Goal: Task Accomplishment & Management: Complete application form

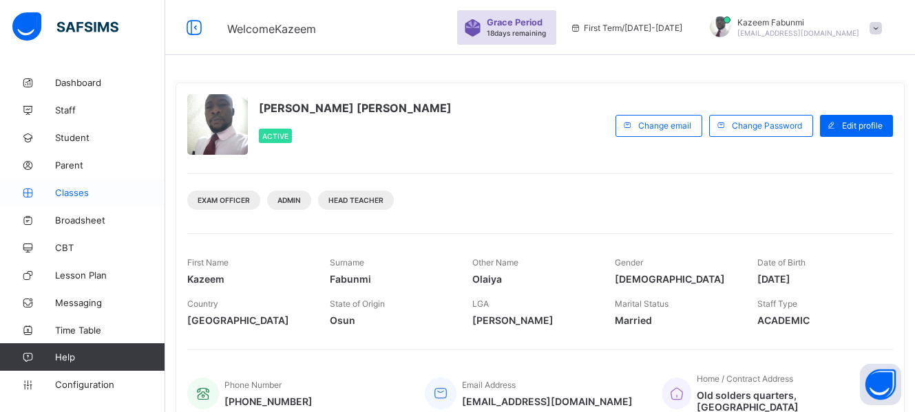
click at [75, 195] on span "Classes" at bounding box center [110, 192] width 110 height 11
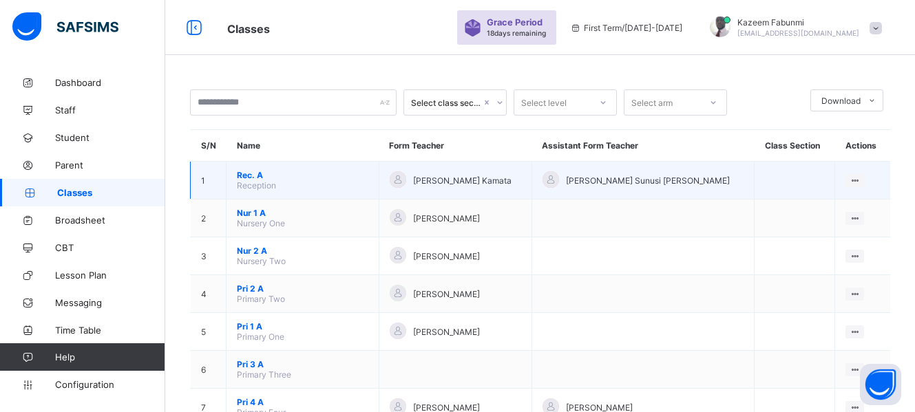
click at [251, 176] on span "Rec. A" at bounding box center [302, 175] width 131 height 10
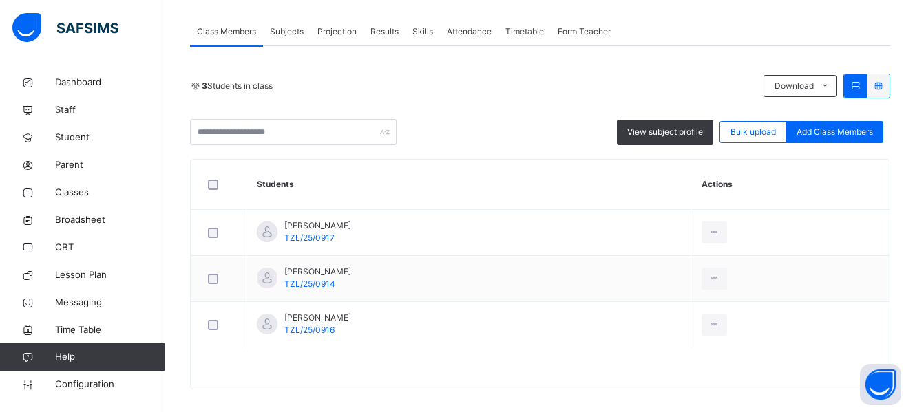
scroll to position [238, 0]
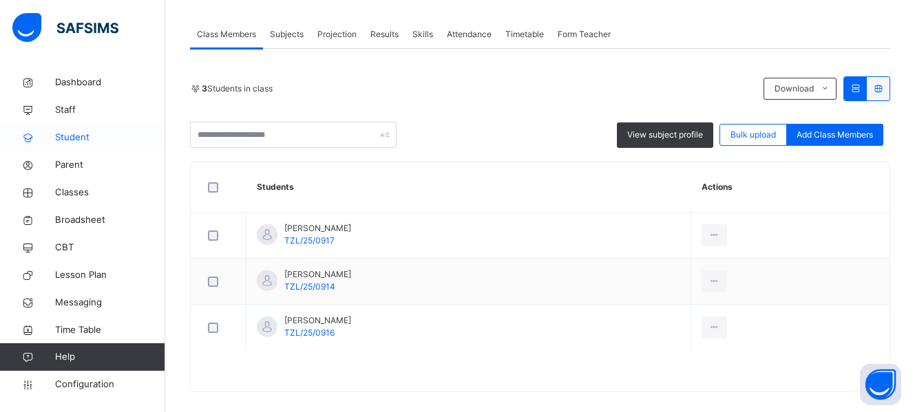
click at [66, 133] on span "Student" at bounding box center [110, 138] width 110 height 14
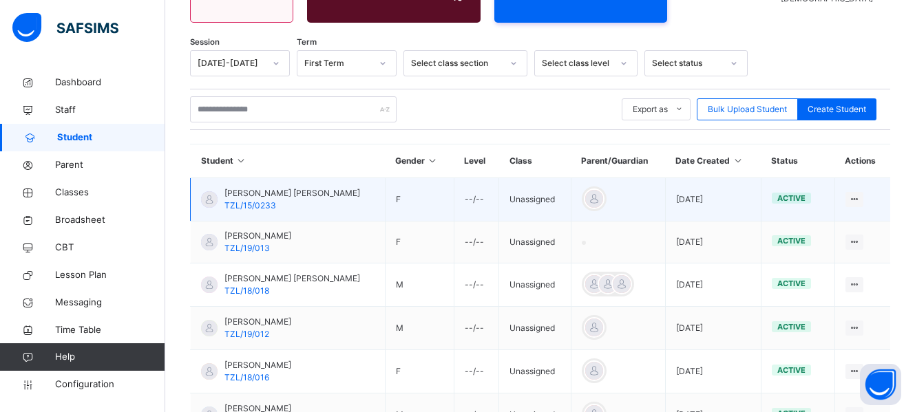
scroll to position [238, 0]
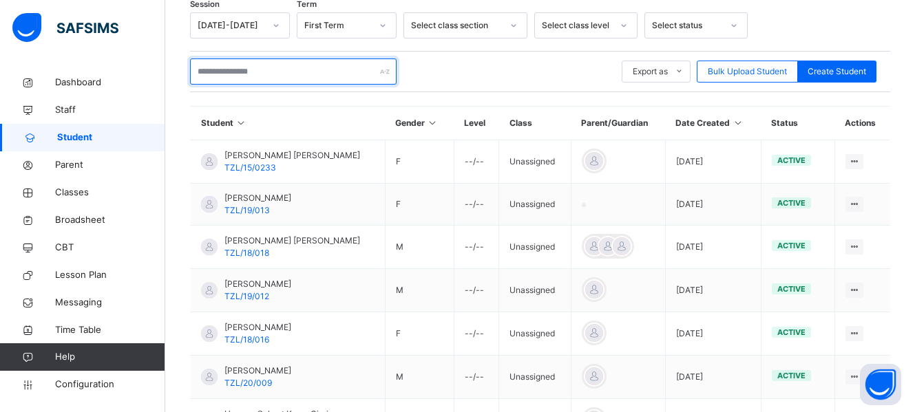
click at [262, 71] on input "text" at bounding box center [293, 72] width 206 height 26
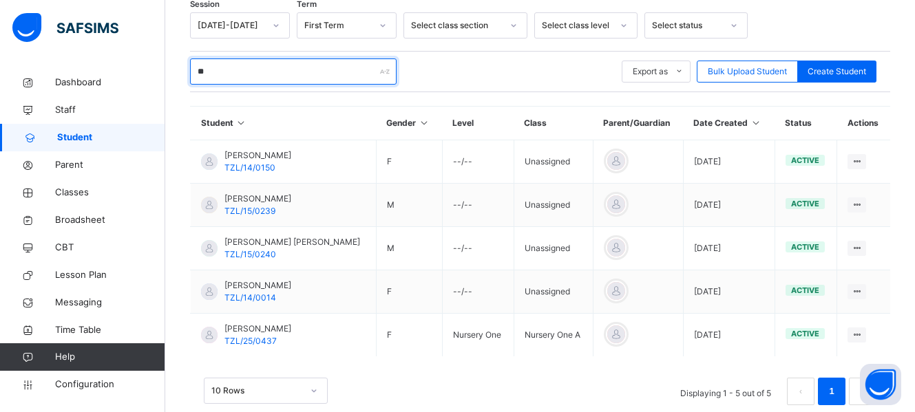
type input "*"
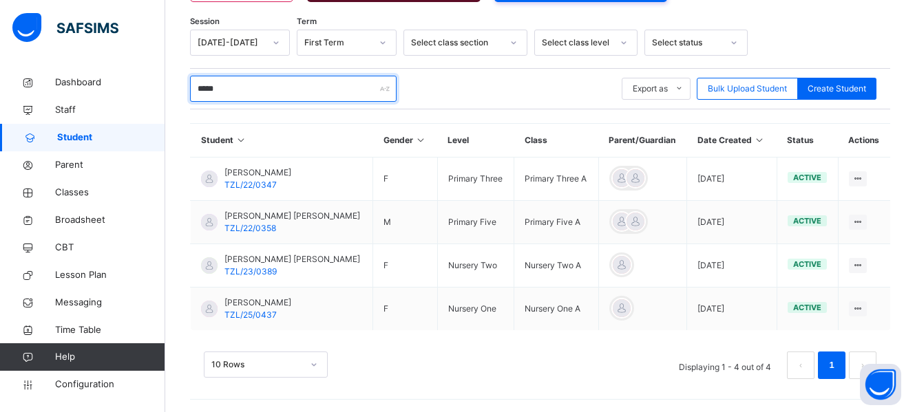
scroll to position [222, 0]
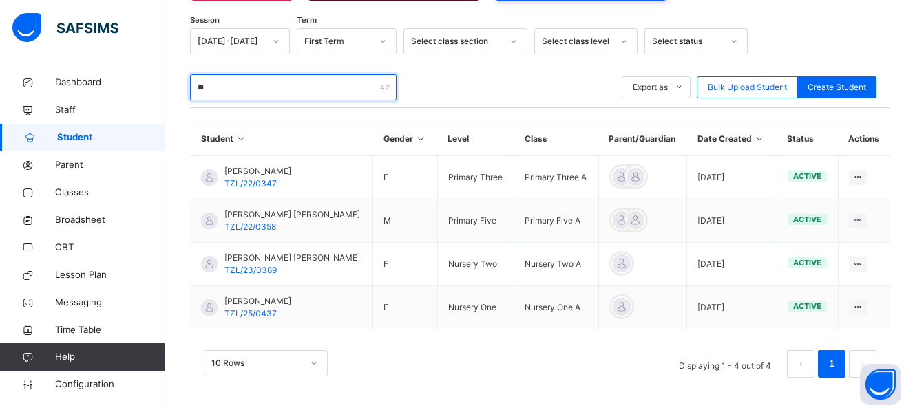
type input "*"
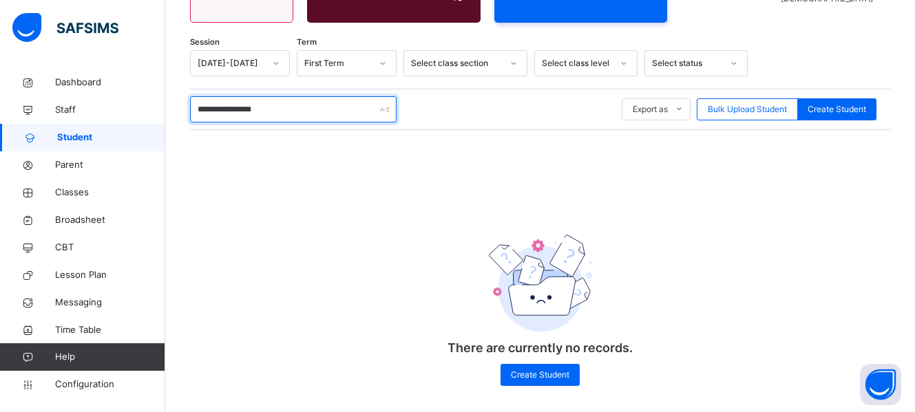
scroll to position [209, 0]
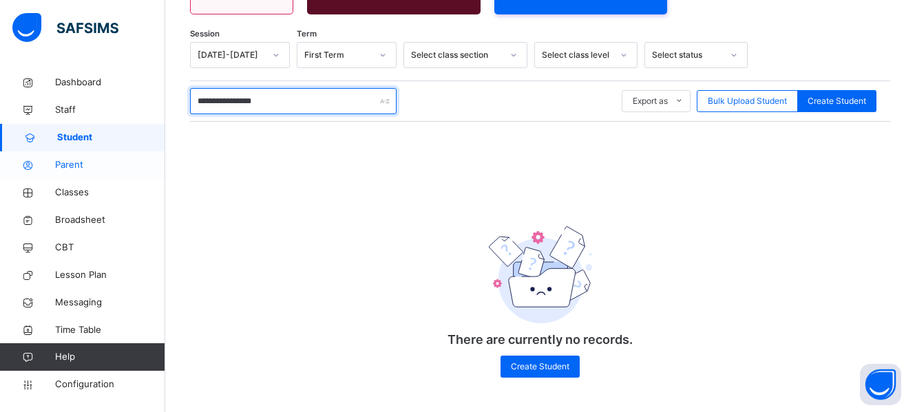
type input "**********"
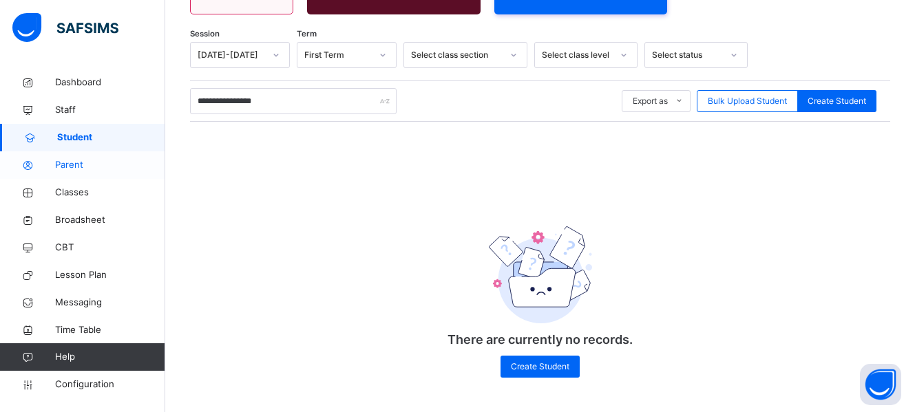
click at [85, 168] on span "Parent" at bounding box center [110, 165] width 110 height 14
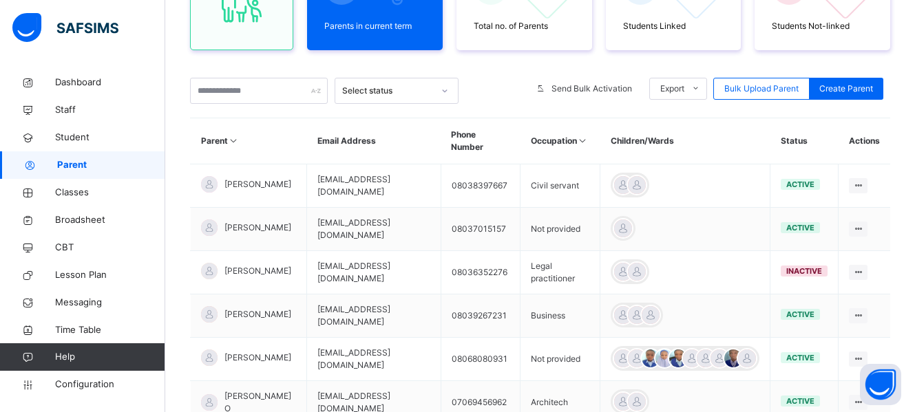
scroll to position [209, 0]
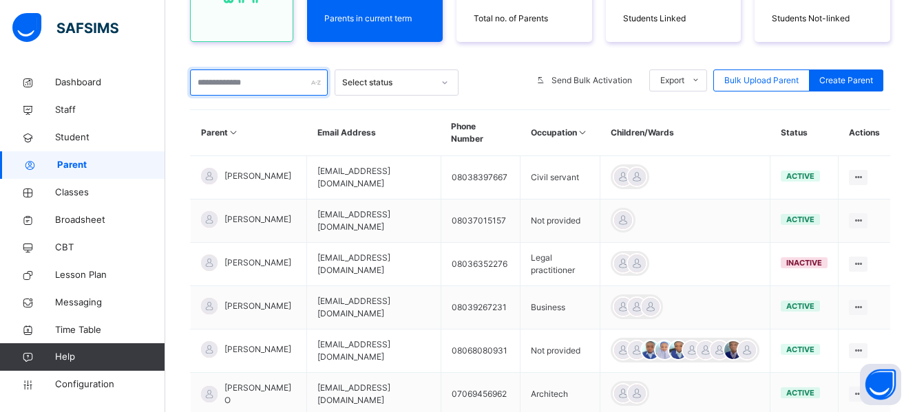
click at [251, 85] on input "text" at bounding box center [259, 83] width 138 height 26
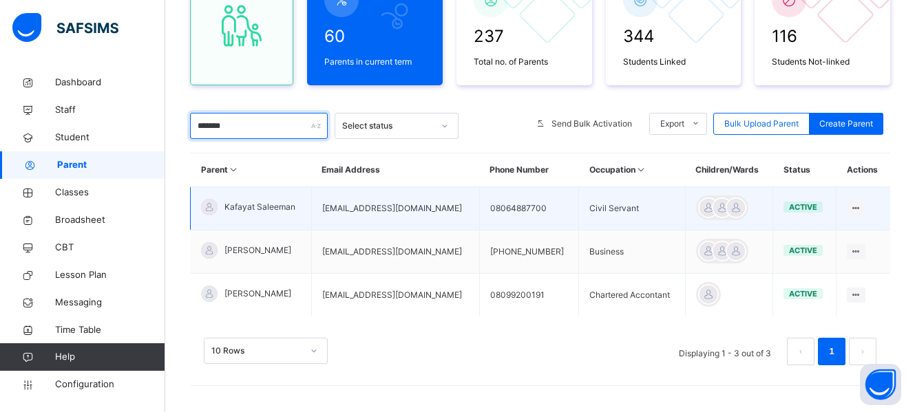
scroll to position [167, 0]
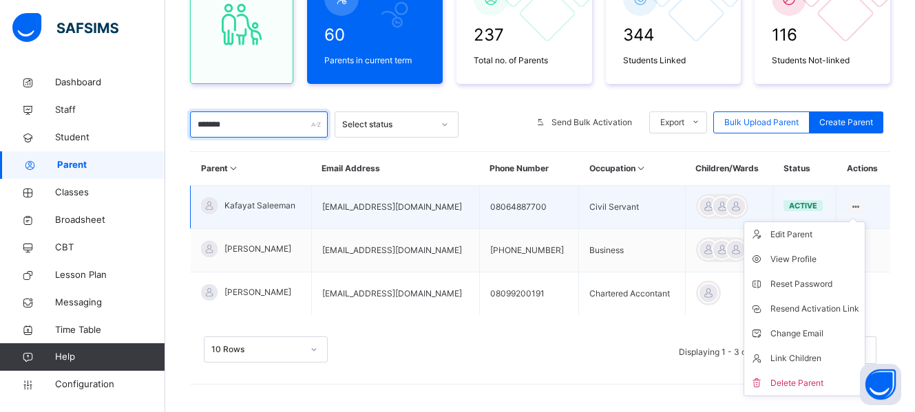
type input "*******"
click at [862, 204] on icon at bounding box center [856, 207] width 12 height 10
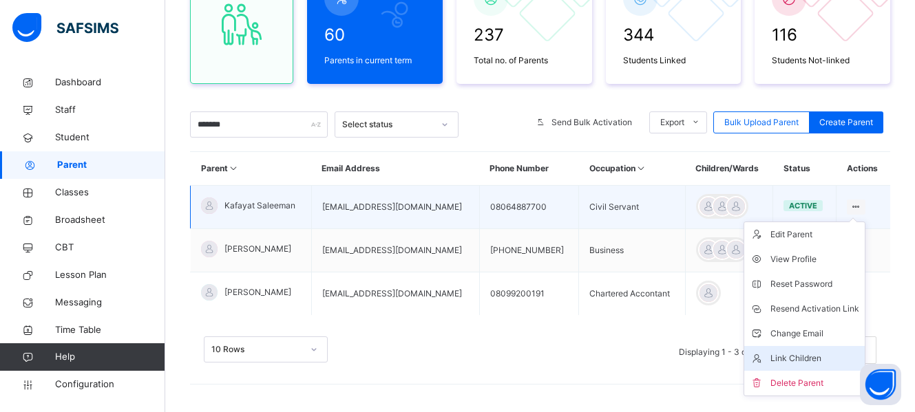
click at [805, 357] on div "Link Children" at bounding box center [814, 359] width 89 height 14
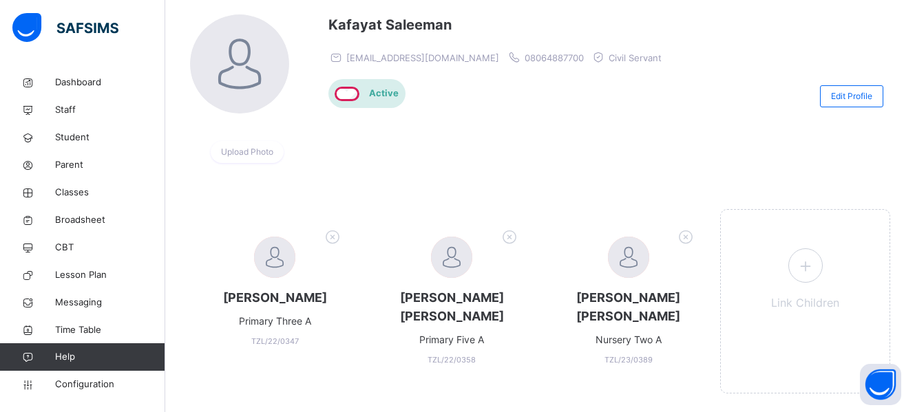
scroll to position [148, 0]
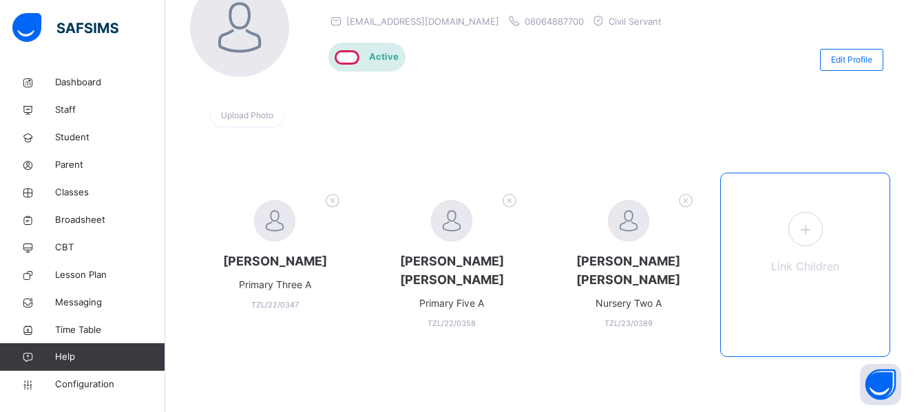
click at [810, 232] on icon at bounding box center [804, 229] width 25 height 27
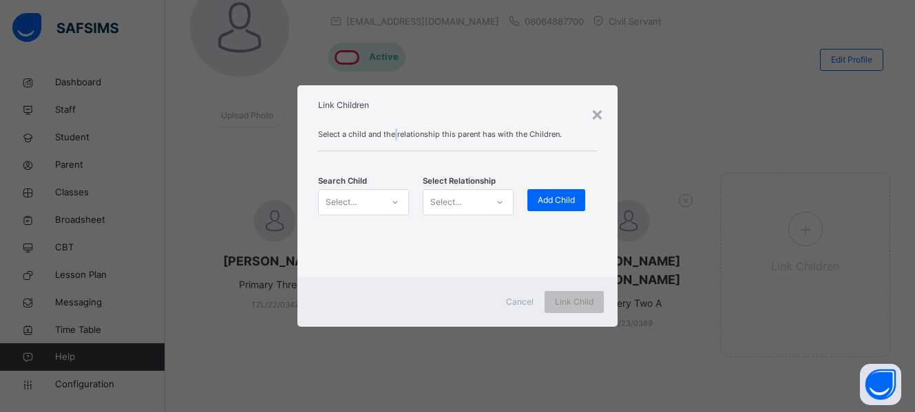
click at [394, 131] on div "Select a child and the relationship this parent has with the Children. Search C…" at bounding box center [457, 197] width 320 height 159
click at [394, 131] on span "Select a child and the relationship this parent has with the Children." at bounding box center [457, 135] width 279 height 12
click at [357, 142] on div "Select a child and the relationship this parent has with the Children." at bounding box center [457, 140] width 279 height 23
click at [396, 204] on icon at bounding box center [395, 202] width 8 height 14
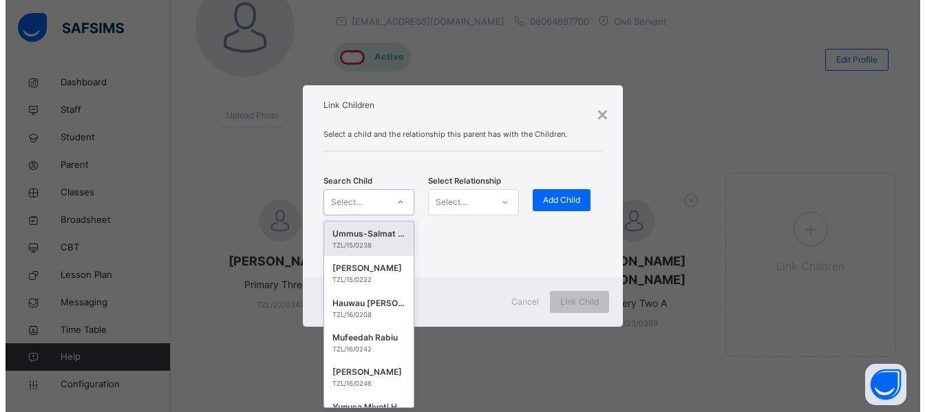
scroll to position [0, 0]
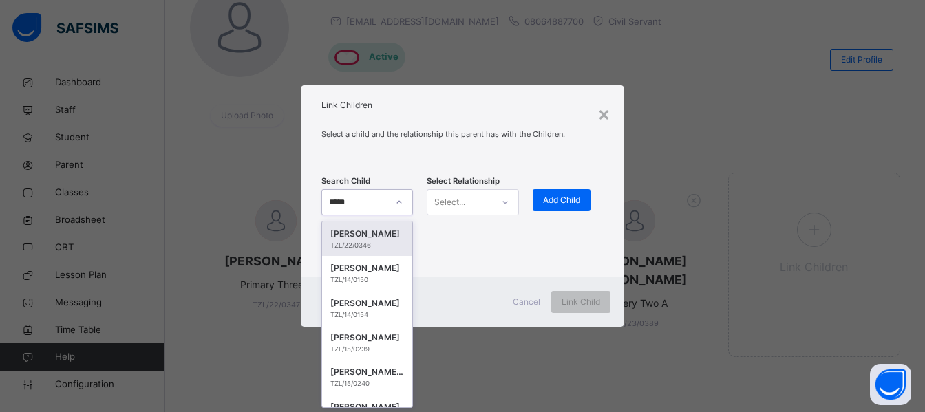
type input "******"
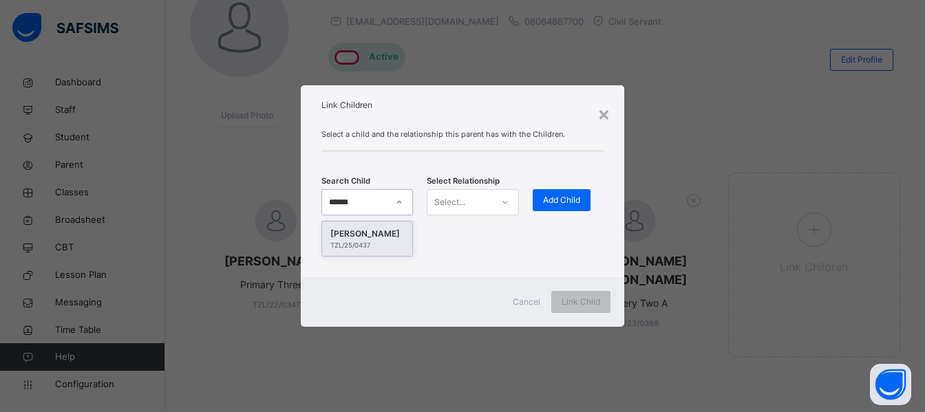
click at [368, 243] on div "TZL/25/0437" at bounding box center [367, 246] width 74 height 10
click at [405, 203] on div at bounding box center [398, 202] width 23 height 22
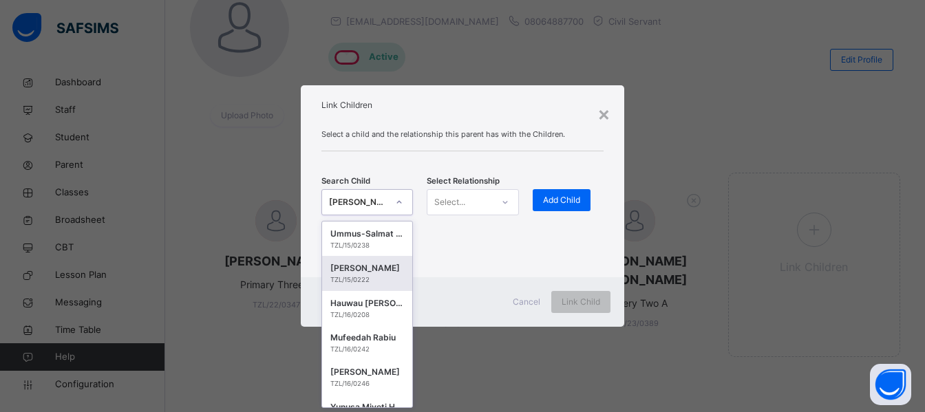
click at [454, 281] on div "Cancel Link Child" at bounding box center [462, 302] width 323 height 50
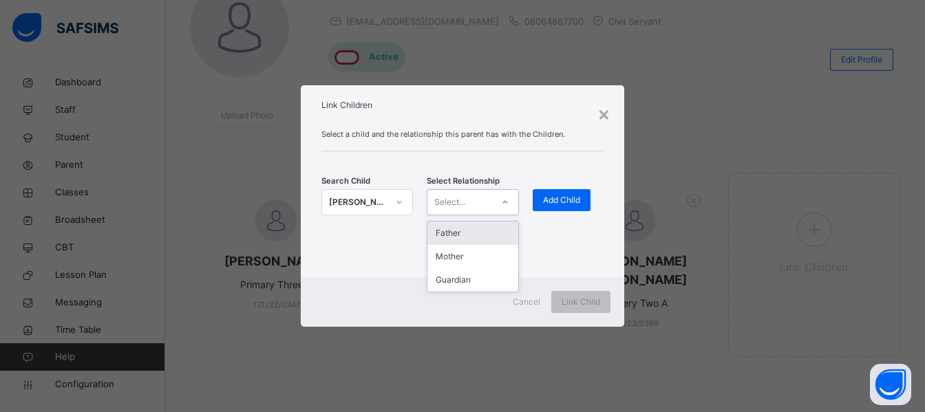
click at [509, 203] on icon at bounding box center [505, 202] width 8 height 14
click at [466, 258] on div "Mother" at bounding box center [472, 256] width 91 height 23
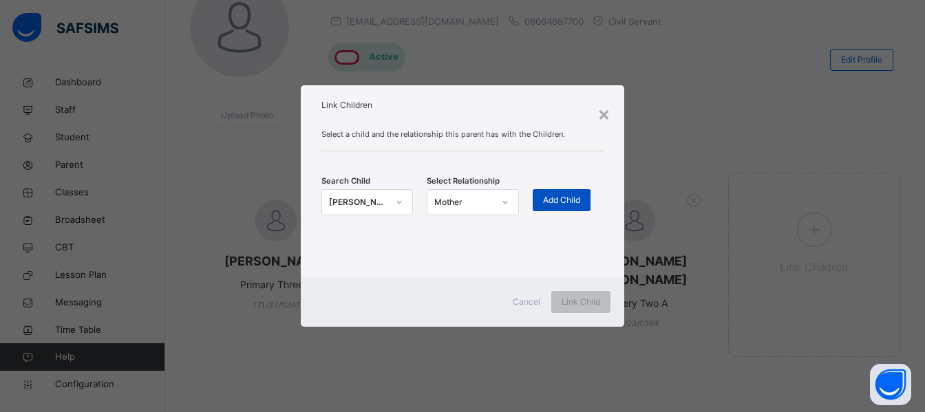
click at [552, 205] on span "Add Child" at bounding box center [561, 200] width 37 height 12
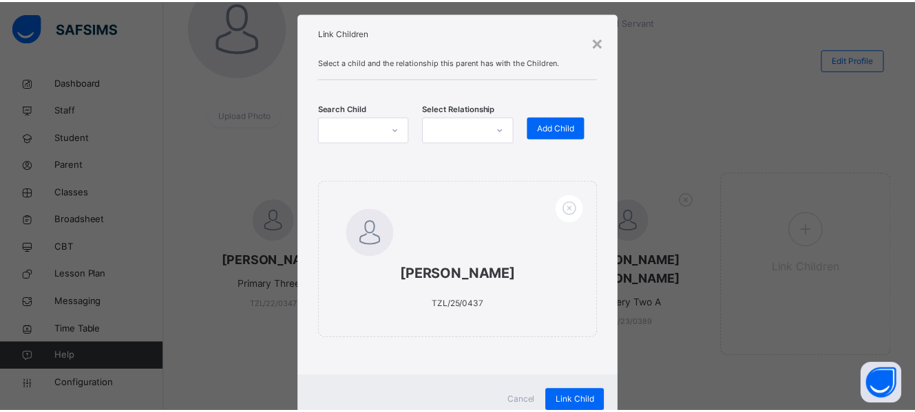
scroll to position [70, 0]
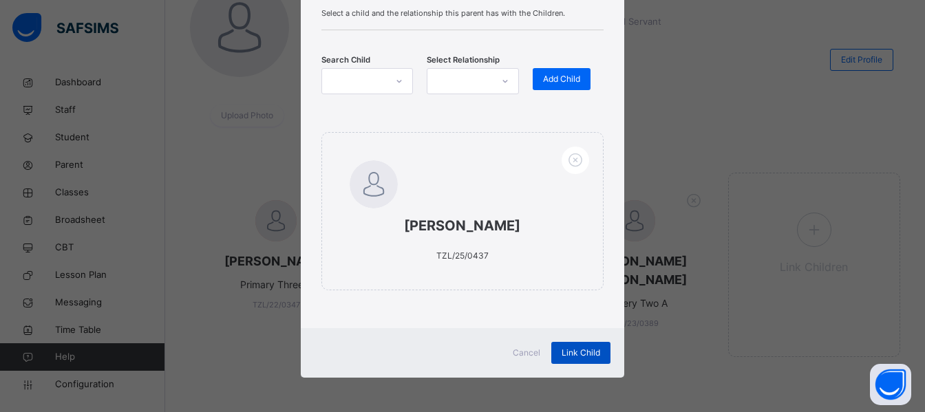
click at [580, 350] on span "Link Child" at bounding box center [581, 353] width 39 height 12
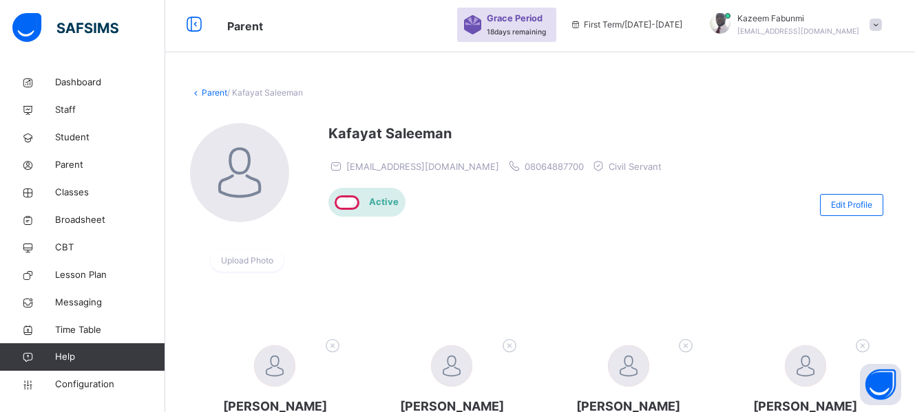
scroll to position [0, 0]
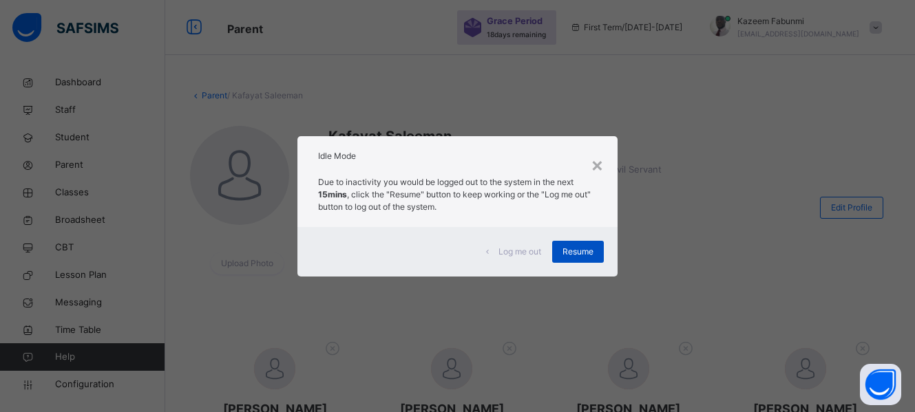
click at [575, 246] on span "Resume" at bounding box center [577, 252] width 31 height 12
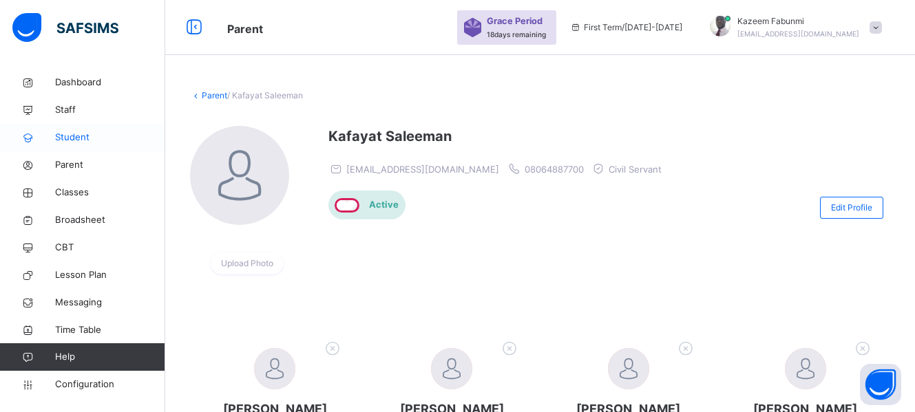
click at [68, 136] on span "Student" at bounding box center [110, 138] width 110 height 14
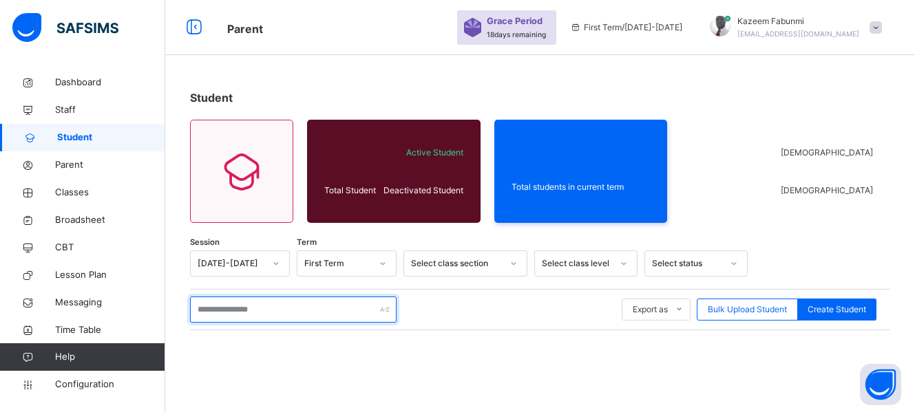
click at [295, 310] on input "text" at bounding box center [293, 310] width 206 height 26
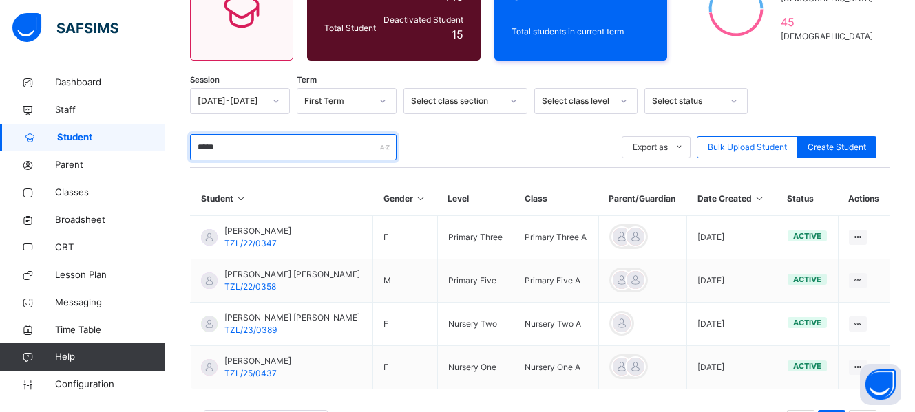
scroll to position [197, 0]
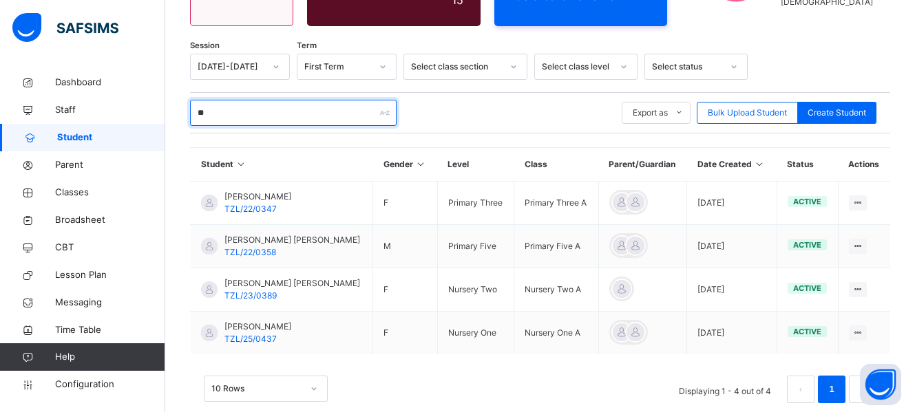
type input "*"
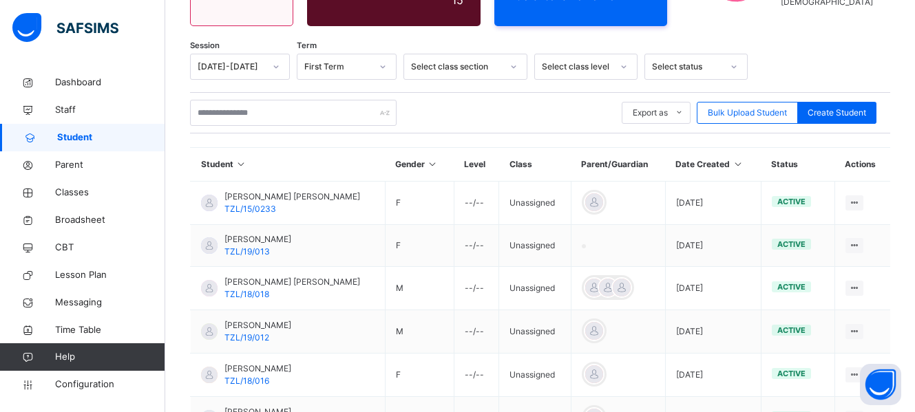
click at [70, 133] on span "Student" at bounding box center [111, 138] width 108 height 14
click at [836, 109] on span "Create Student" at bounding box center [836, 113] width 59 height 12
select select "**"
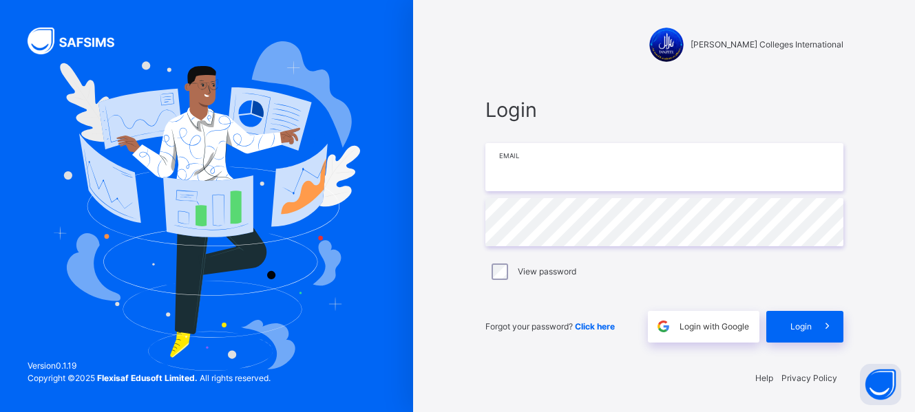
type input "**********"
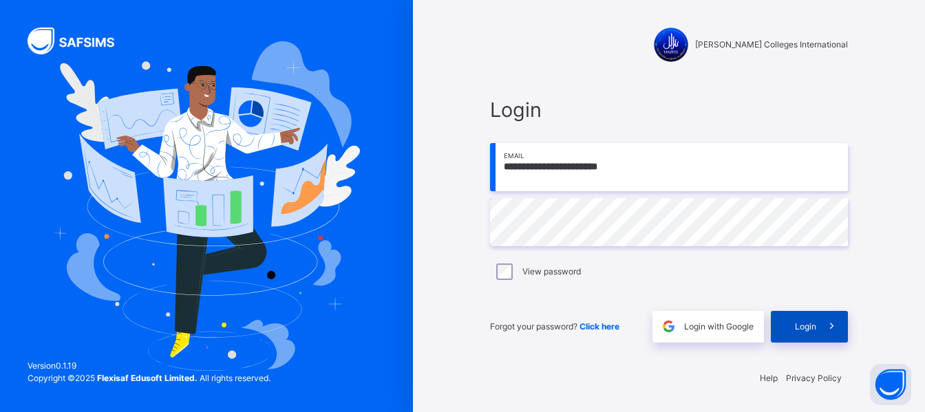
click at [800, 328] on span "Login" at bounding box center [805, 327] width 21 height 12
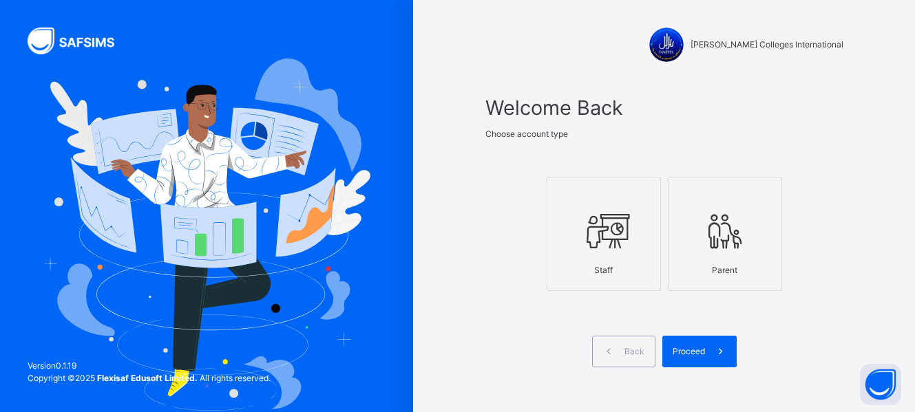
click at [626, 228] on icon at bounding box center [603, 232] width 48 height 52
click at [701, 351] on span "Proceed" at bounding box center [688, 351] width 32 height 12
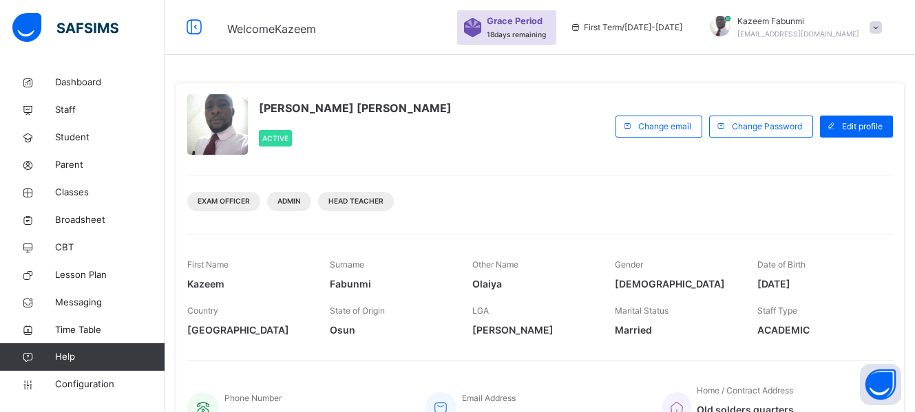
click at [701, 351] on div "[PERSON_NAME] [PERSON_NAME] Active Change email Change Password Edit profile ex…" at bounding box center [540, 267] width 729 height 368
click at [667, 186] on div "exam officer Admin head teacher" at bounding box center [539, 196] width 705 height 43
click at [69, 191] on span "Classes" at bounding box center [110, 193] width 110 height 14
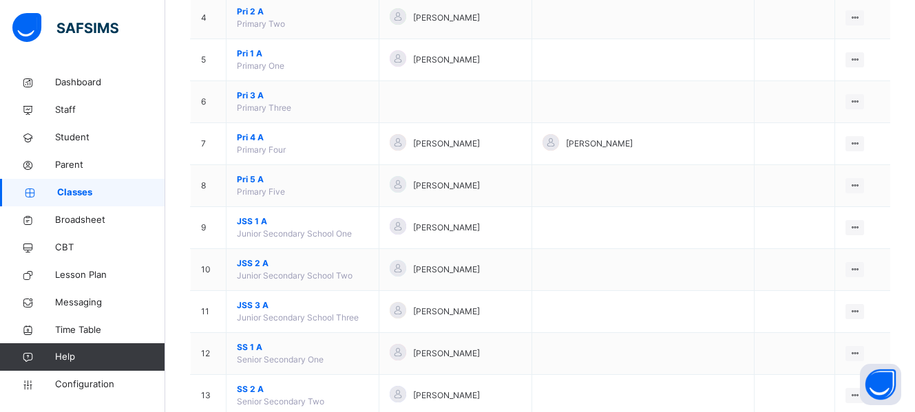
scroll to position [331, 0]
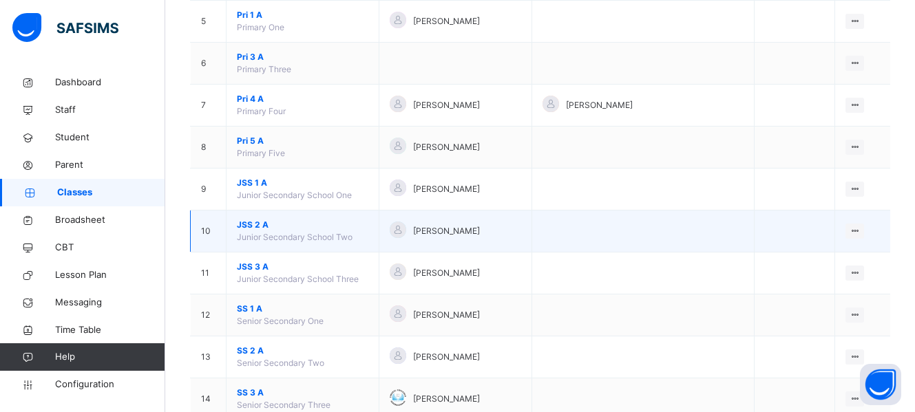
click at [252, 224] on span "JSS 2 A" at bounding box center [302, 225] width 131 height 12
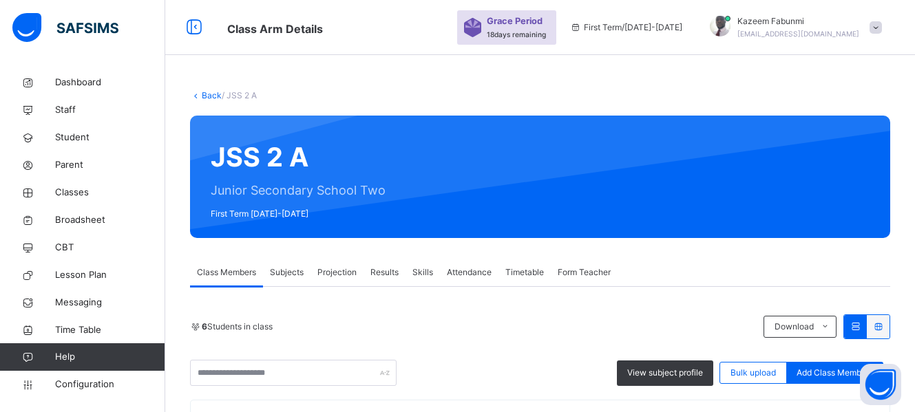
click at [204, 92] on link "Back" at bounding box center [212, 95] width 20 height 10
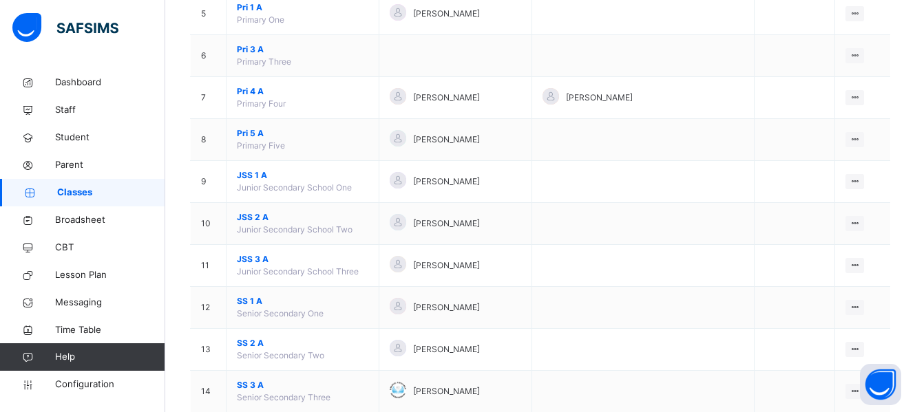
scroll to position [340, 0]
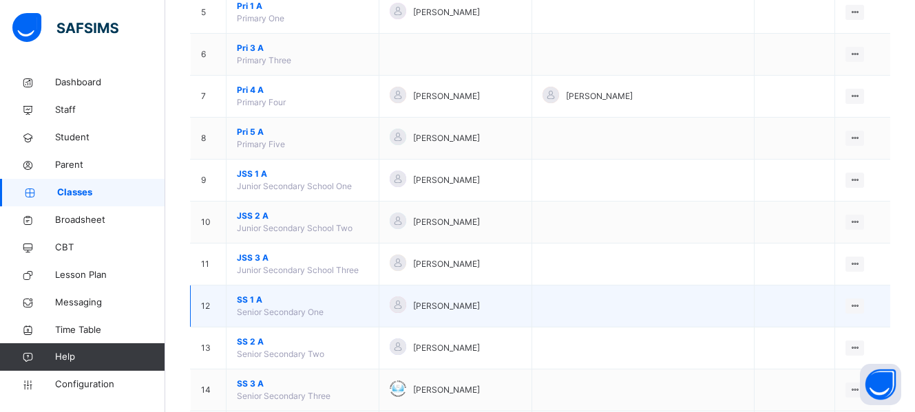
click at [245, 302] on span "SS 1 A" at bounding box center [302, 300] width 131 height 12
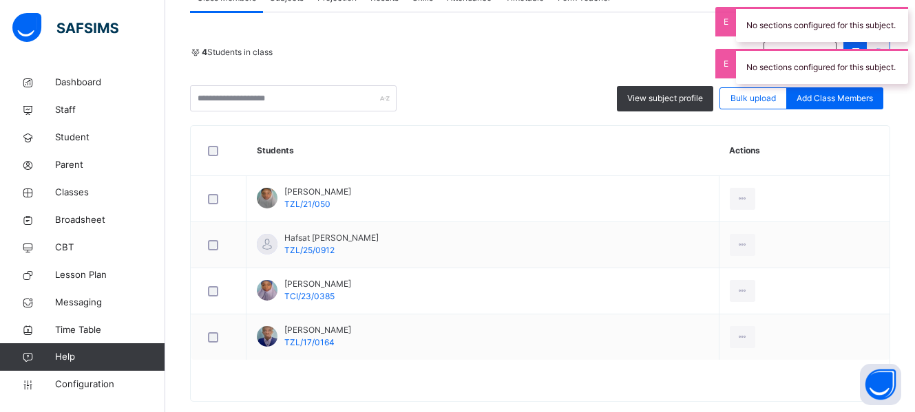
scroll to position [276, 0]
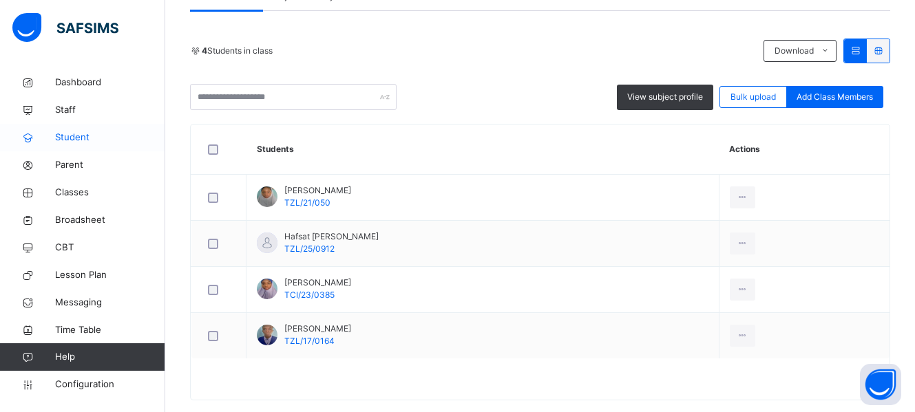
click at [70, 143] on span "Student" at bounding box center [110, 138] width 110 height 14
select select "**"
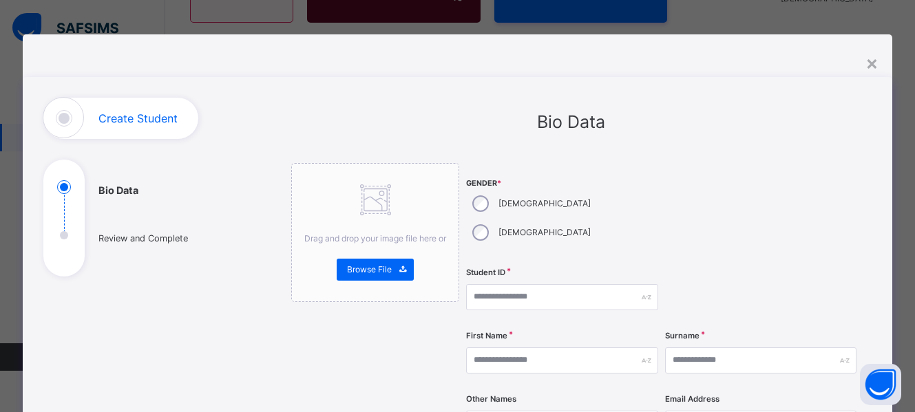
scroll to position [276, 0]
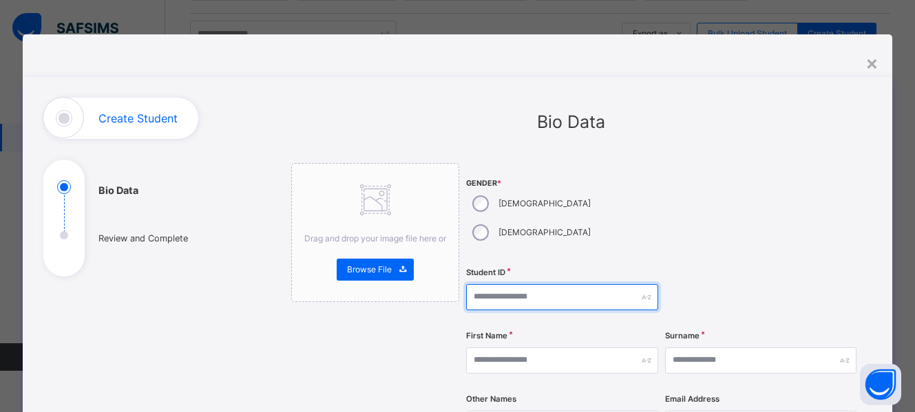
click at [507, 284] on input "text" at bounding box center [562, 297] width 192 height 26
type input "**********"
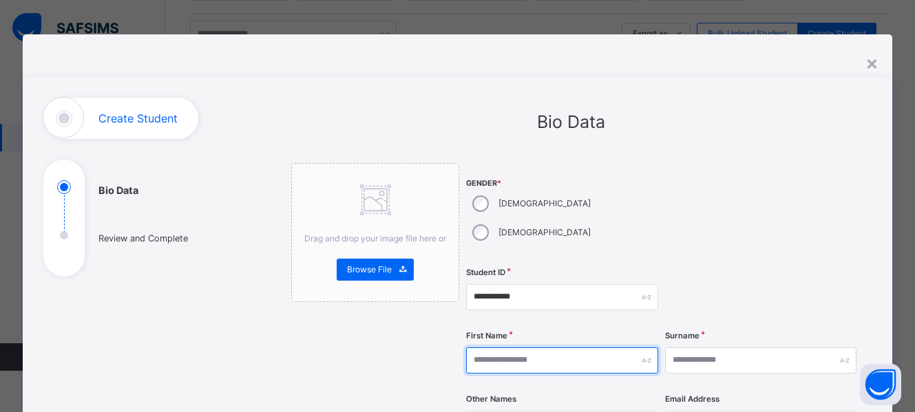
click at [511, 348] on input "text" at bounding box center [562, 361] width 192 height 26
click at [511, 348] on input "*****" at bounding box center [562, 361] width 192 height 26
type input "*****"
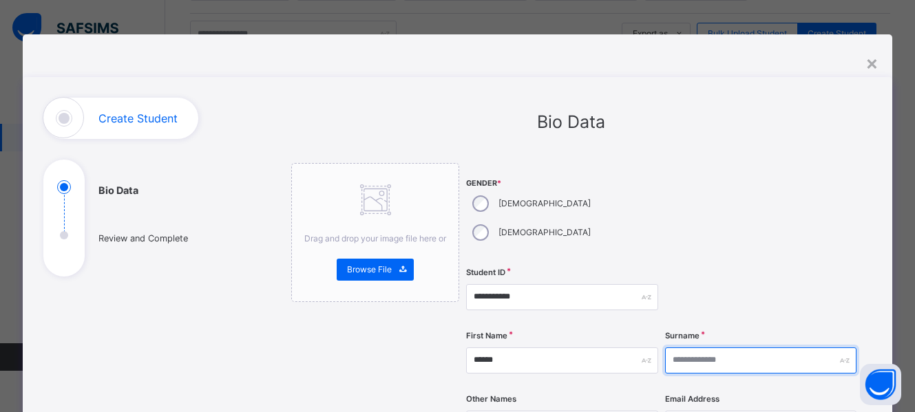
click at [695, 348] on input "text" at bounding box center [761, 361] width 192 height 26
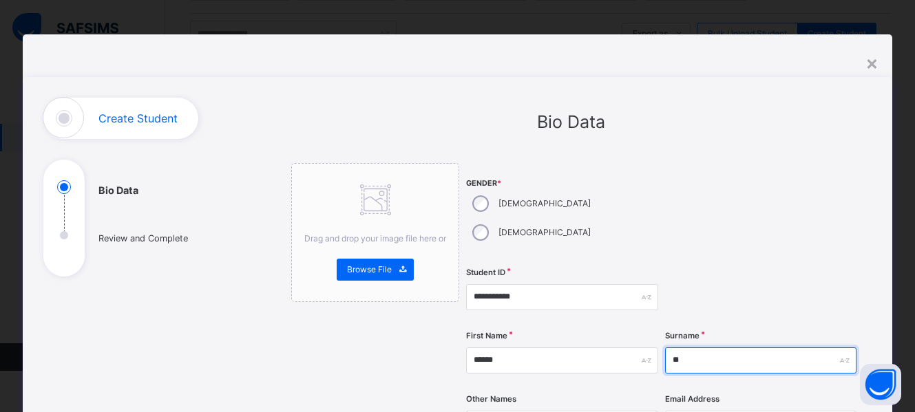
type input "*"
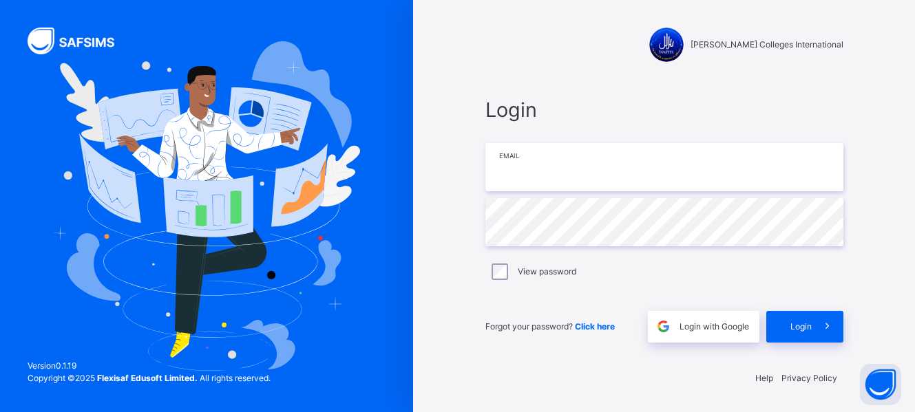
type input "**********"
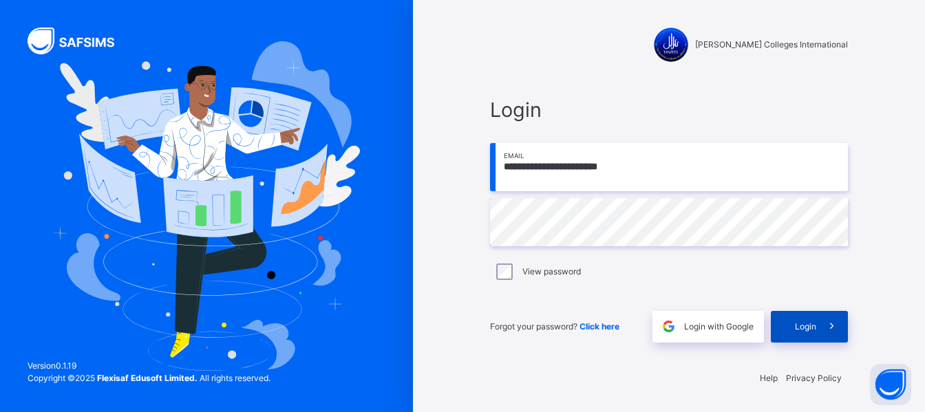
click at [793, 318] on div "Login" at bounding box center [809, 327] width 77 height 32
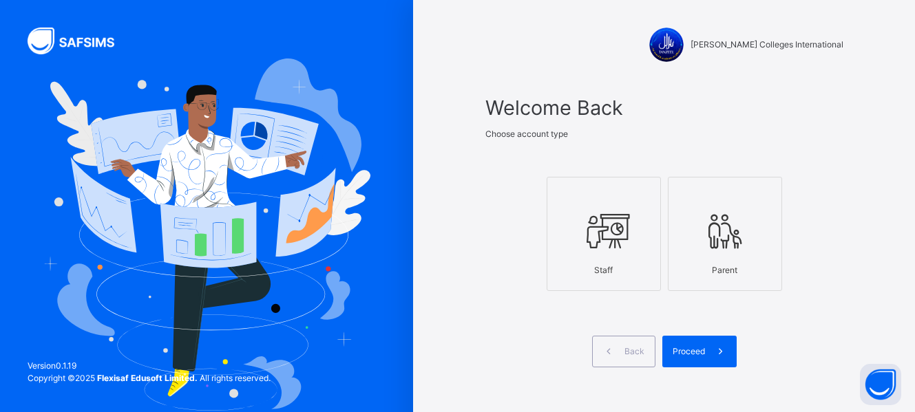
click at [602, 249] on icon at bounding box center [603, 232] width 48 height 52
click at [690, 348] on span "Proceed" at bounding box center [688, 351] width 32 height 12
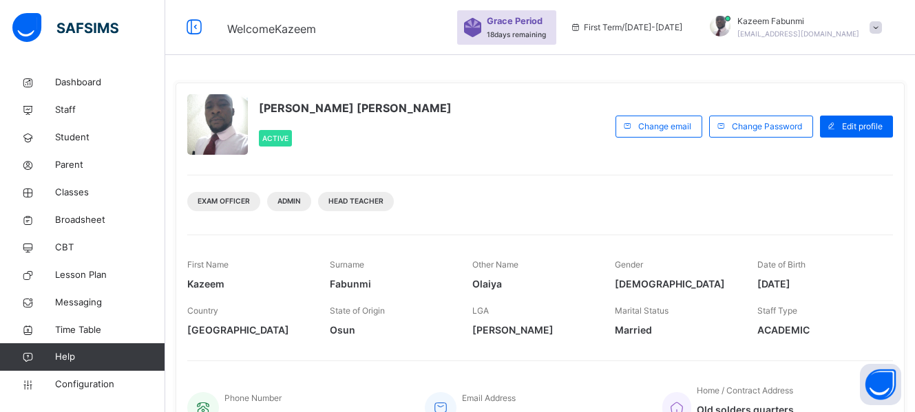
click at [520, 134] on div "[PERSON_NAME] [PERSON_NAME] Active" at bounding box center [397, 126] width 421 height 64
click at [535, 134] on div "[PERSON_NAME] [PERSON_NAME] Active" at bounding box center [397, 126] width 421 height 64
click at [546, 161] on div "[PERSON_NAME] [PERSON_NAME] Active Change email Change Password Edit profile ex…" at bounding box center [540, 267] width 729 height 368
click at [532, 133] on div "[PERSON_NAME] [PERSON_NAME] Active" at bounding box center [397, 126] width 421 height 64
